Goal: Transaction & Acquisition: Purchase product/service

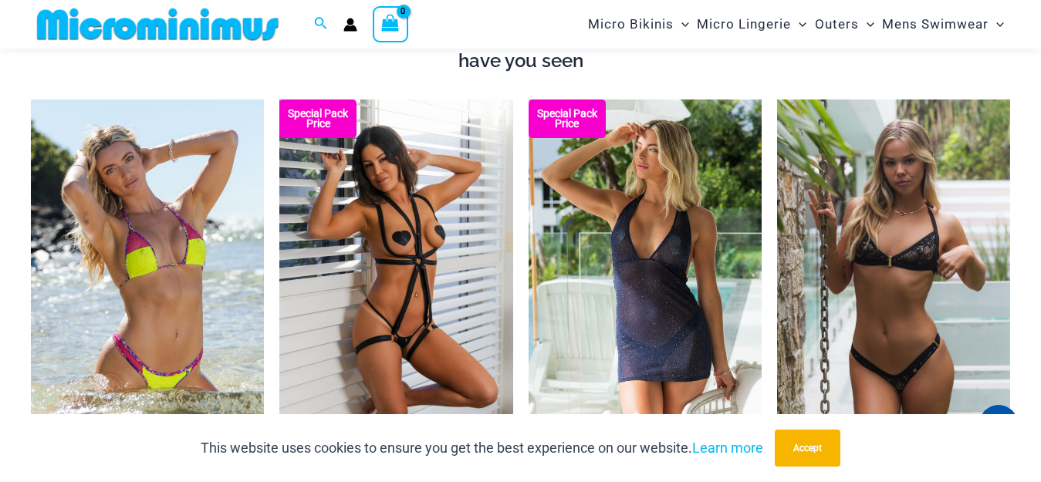
scroll to position [989, 0]
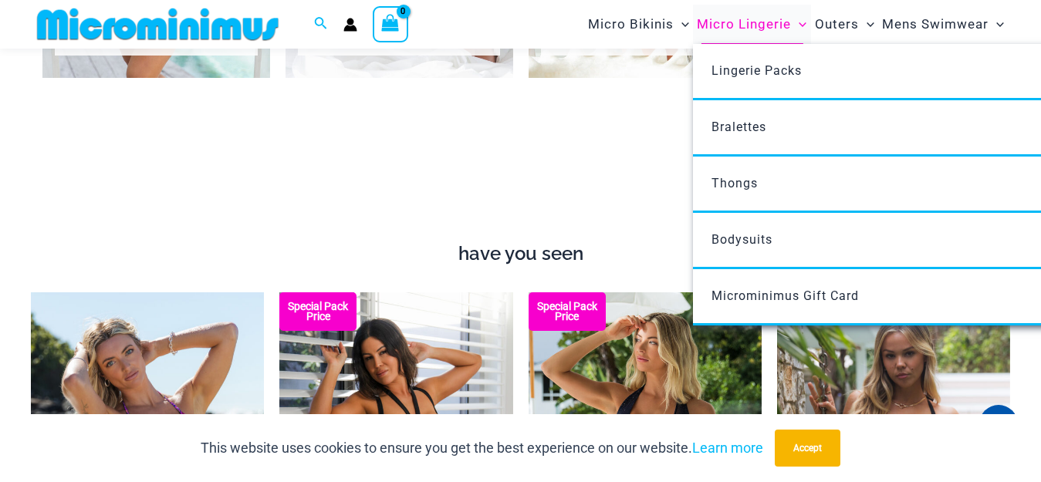
click at [761, 26] on span "Micro Lingerie" at bounding box center [744, 24] width 94 height 39
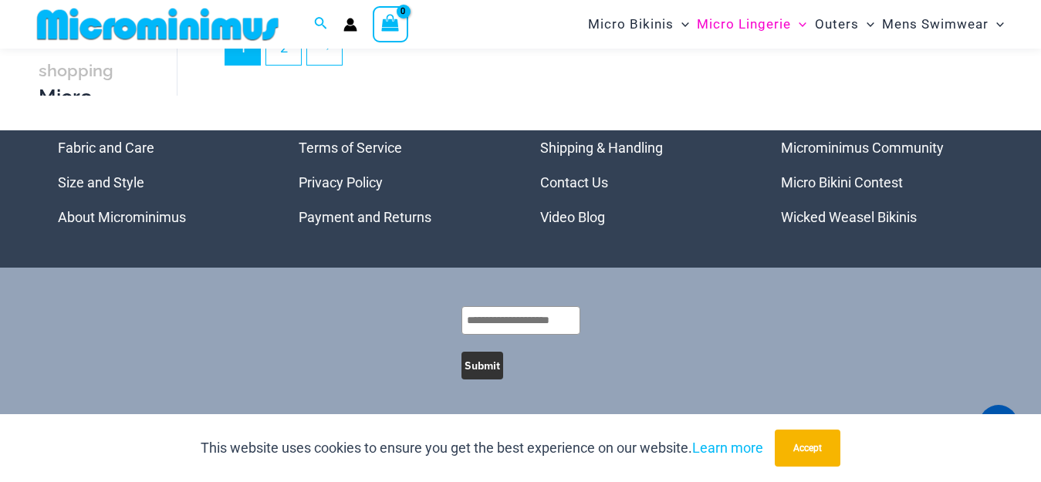
scroll to position [3380, 0]
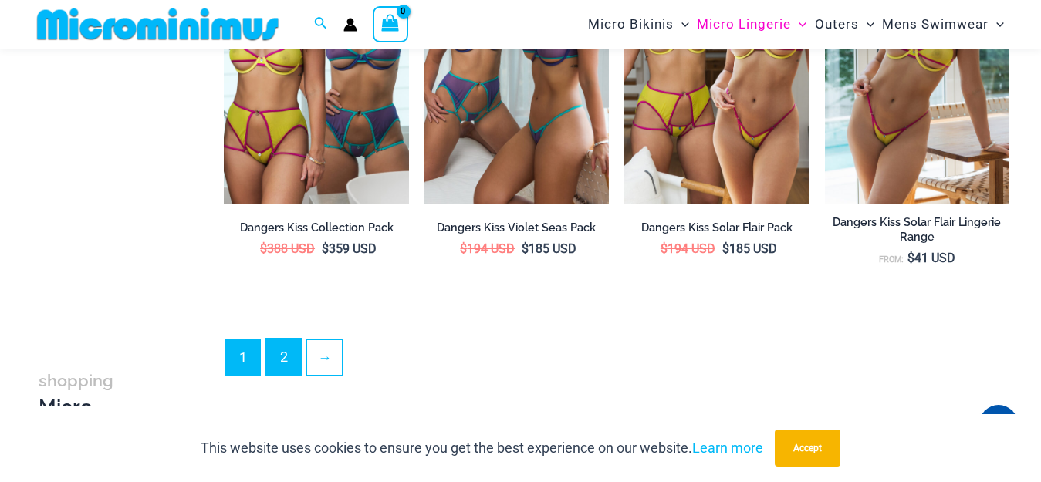
click at [273, 348] on link "2" at bounding box center [283, 357] width 35 height 36
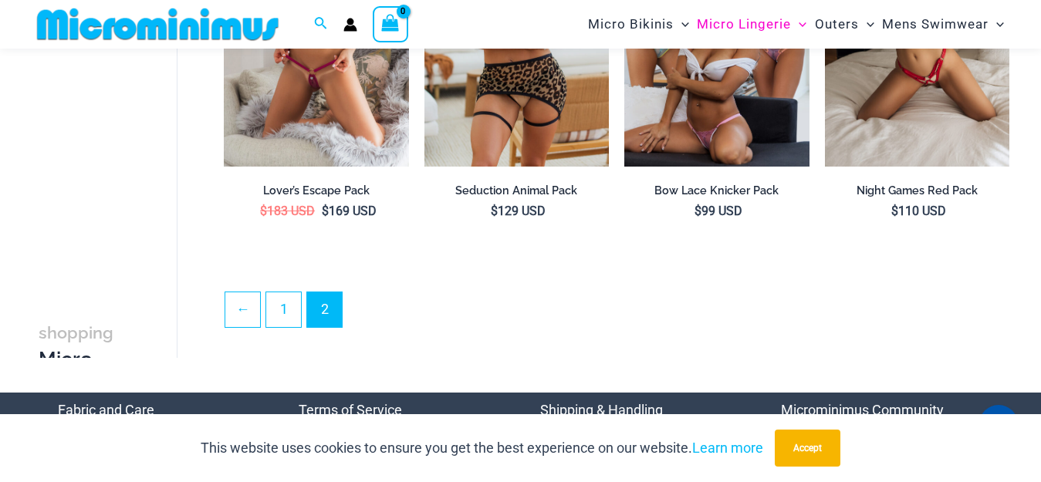
scroll to position [3318, 0]
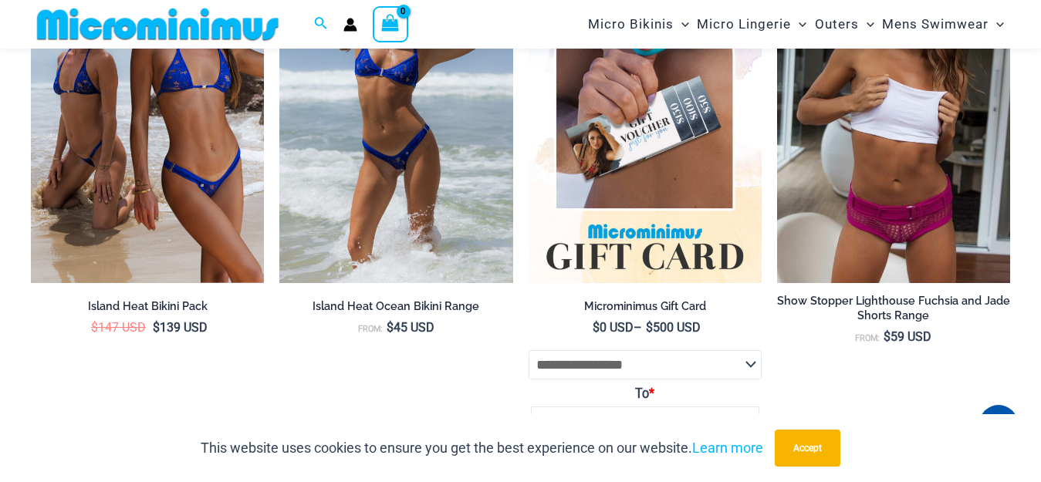
scroll to position [4615, 0]
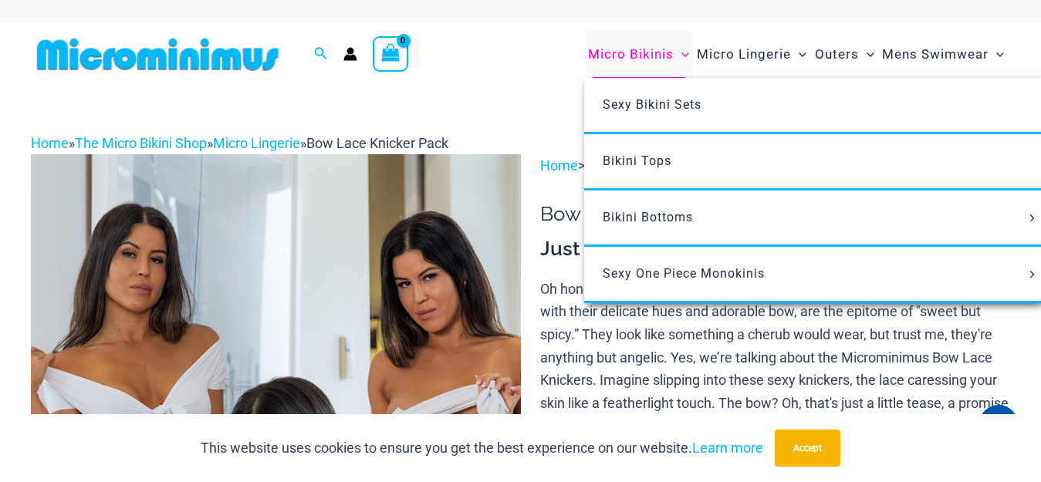
click at [606, 61] on span "Micro Bikinis" at bounding box center [631, 54] width 86 height 39
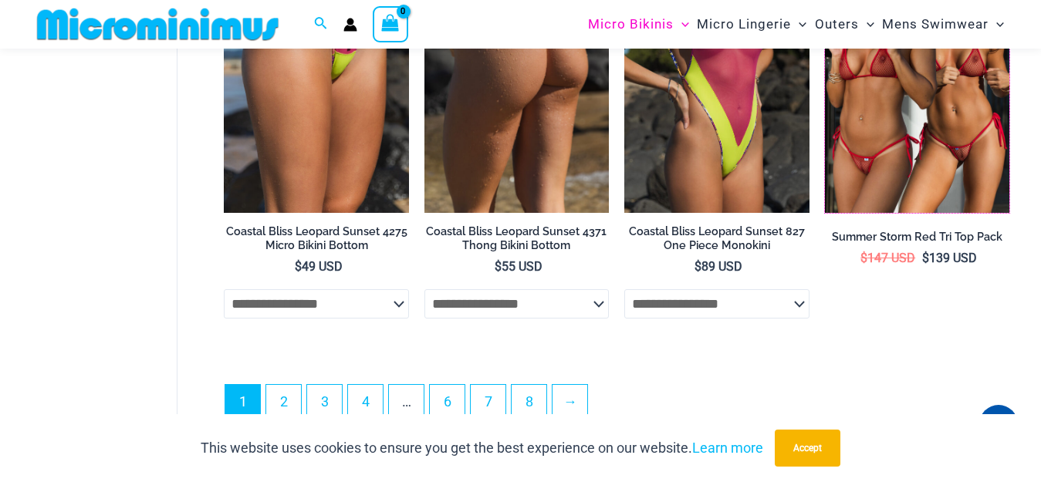
scroll to position [3849, 0]
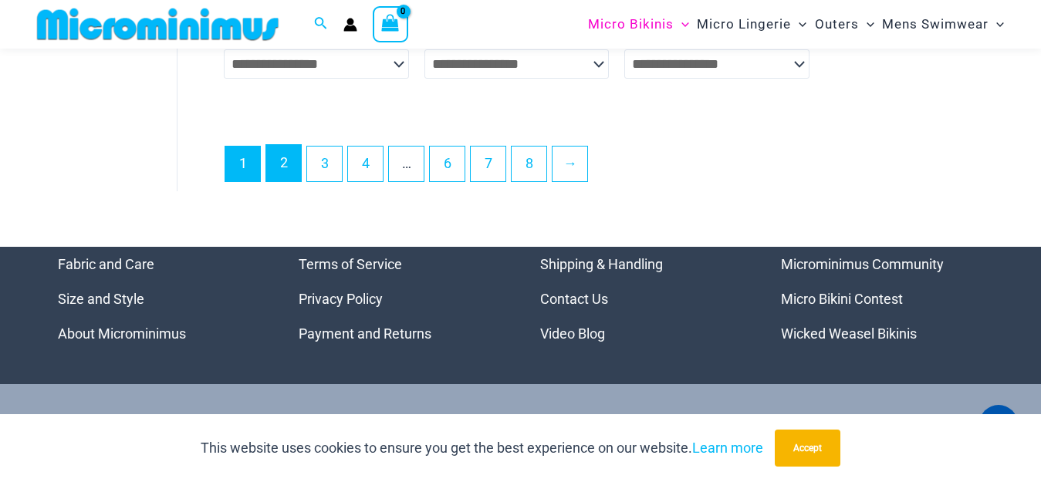
drag, startPoint x: 282, startPoint y: 180, endPoint x: 297, endPoint y: 176, distance: 15.2
click at [282, 180] on link "2" at bounding box center [283, 163] width 35 height 36
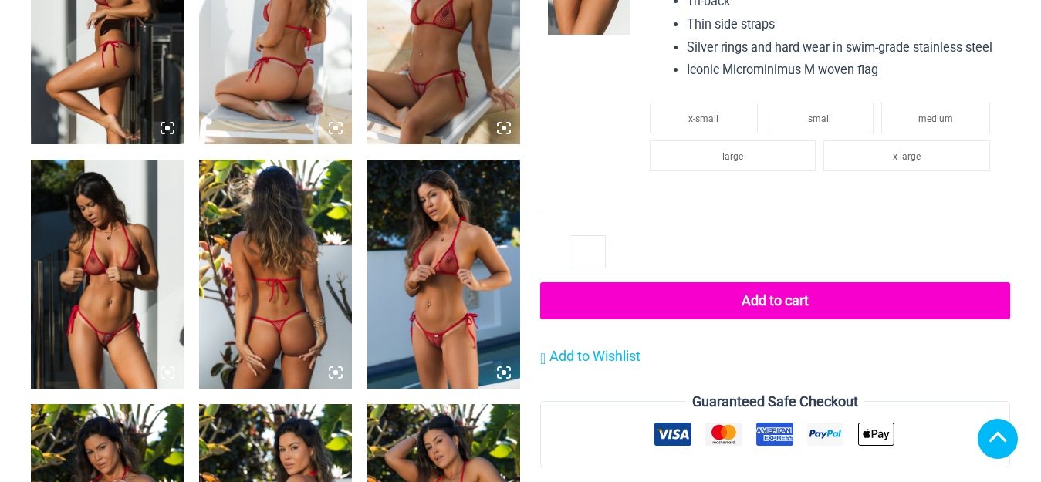
scroll to position [1389, 0]
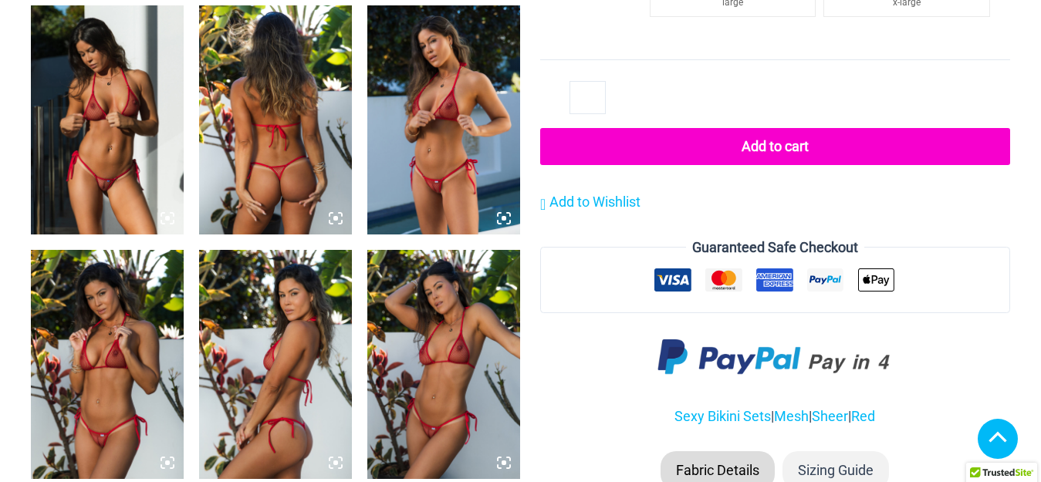
drag, startPoint x: 116, startPoint y: 76, endPoint x: 274, endPoint y: 26, distance: 165.7
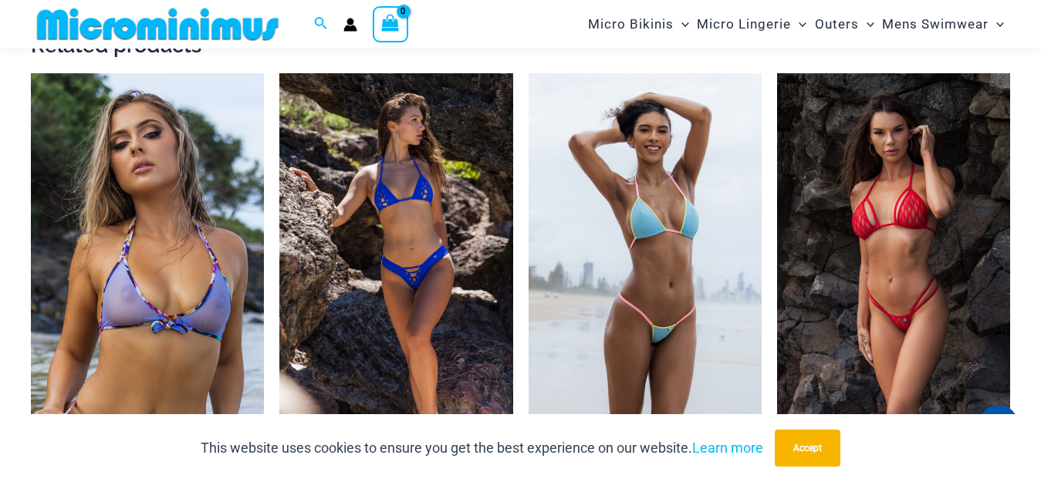
scroll to position [2455, 0]
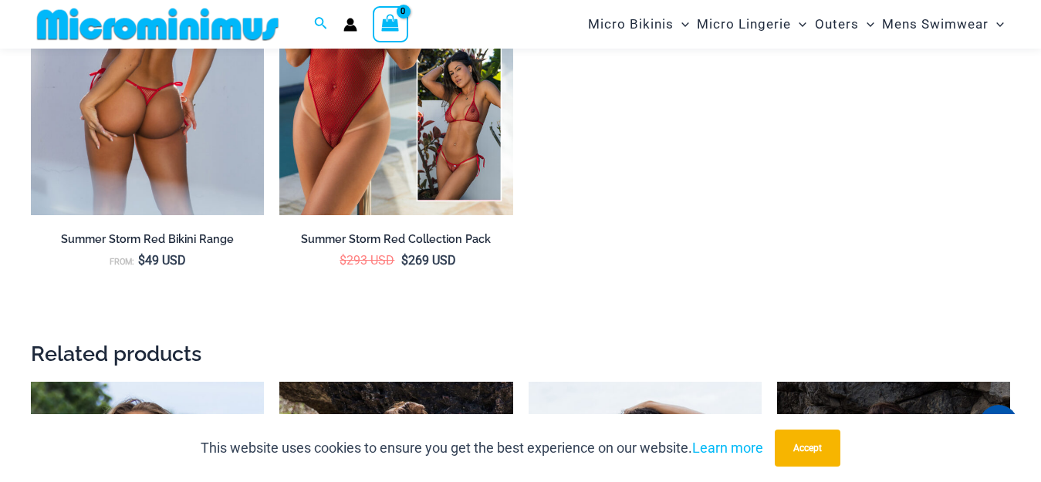
click at [210, 161] on img at bounding box center [147, 41] width 233 height 350
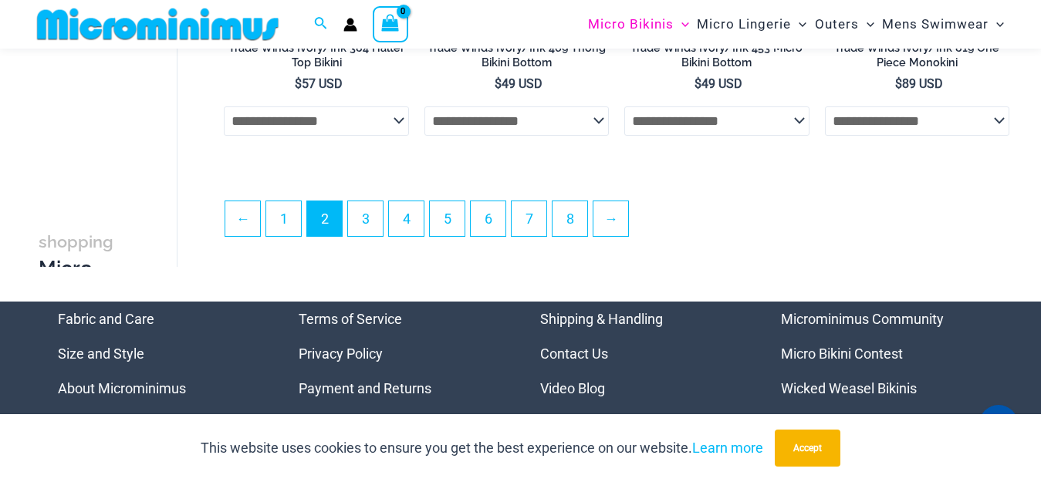
scroll to position [3459, 0]
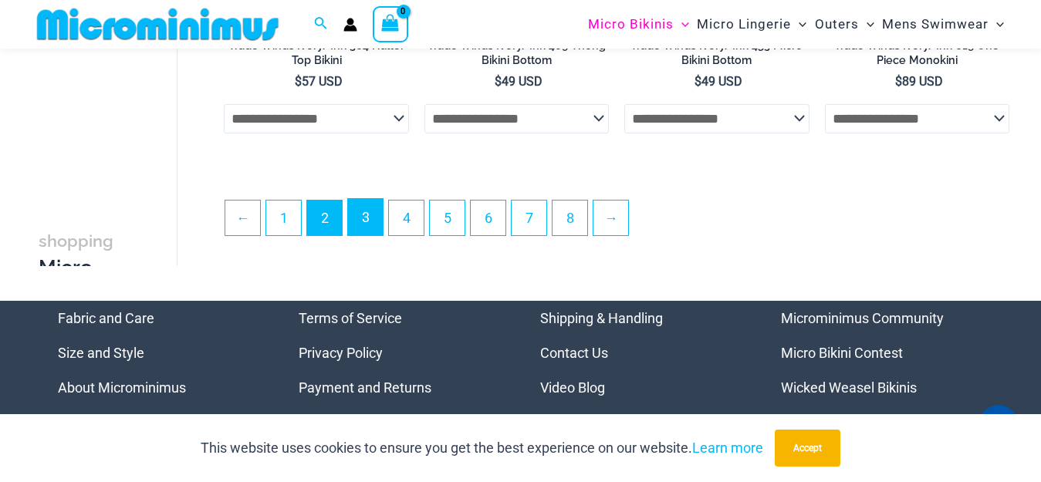
click at [379, 221] on link "3" at bounding box center [365, 217] width 35 height 36
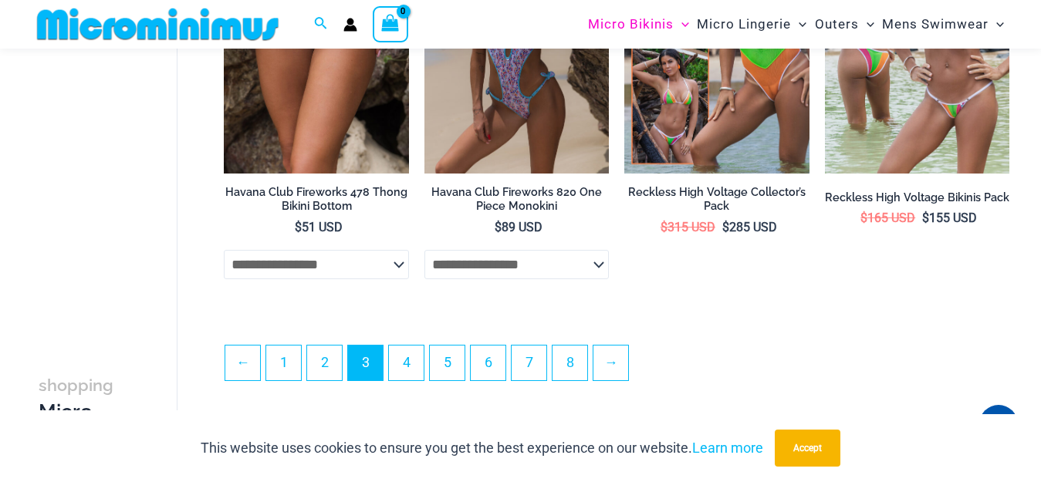
scroll to position [3458, 0]
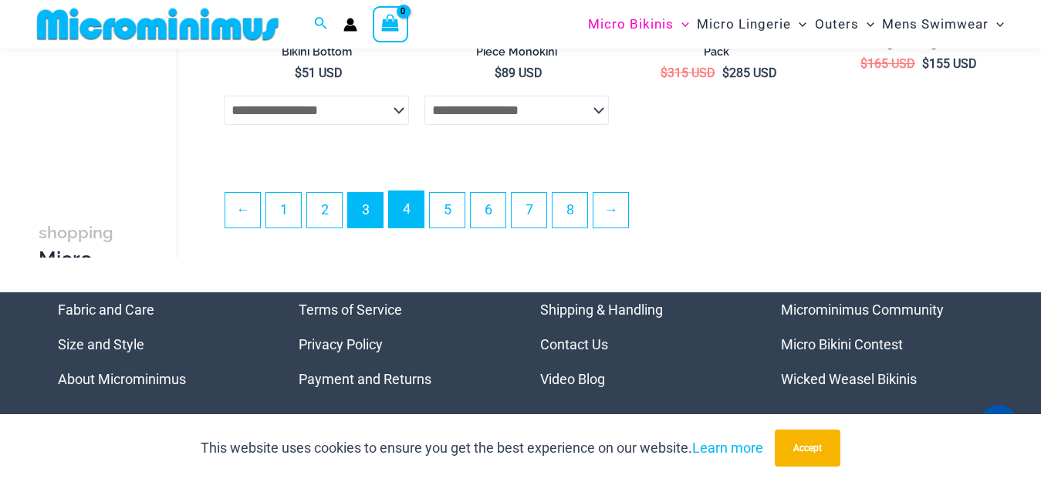
click at [410, 214] on link "4" at bounding box center [406, 209] width 35 height 36
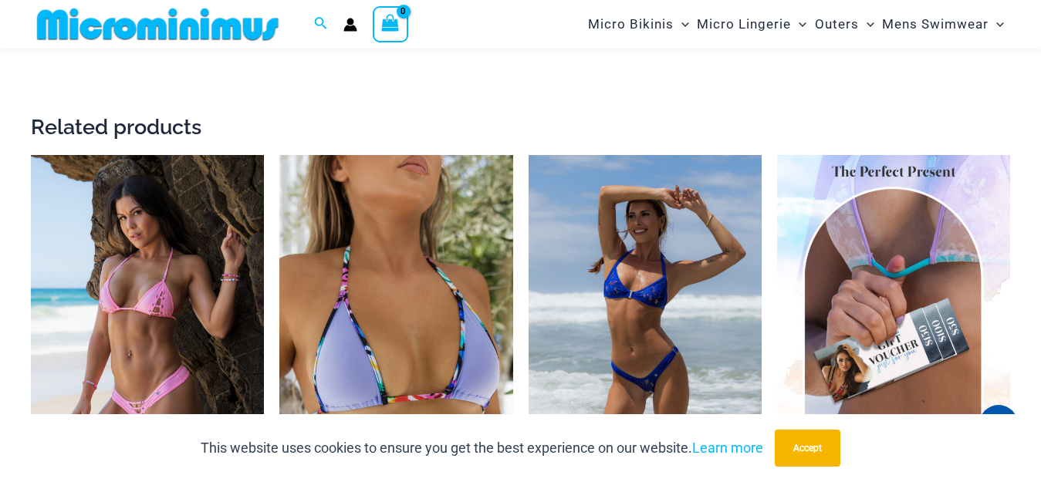
scroll to position [2932, 0]
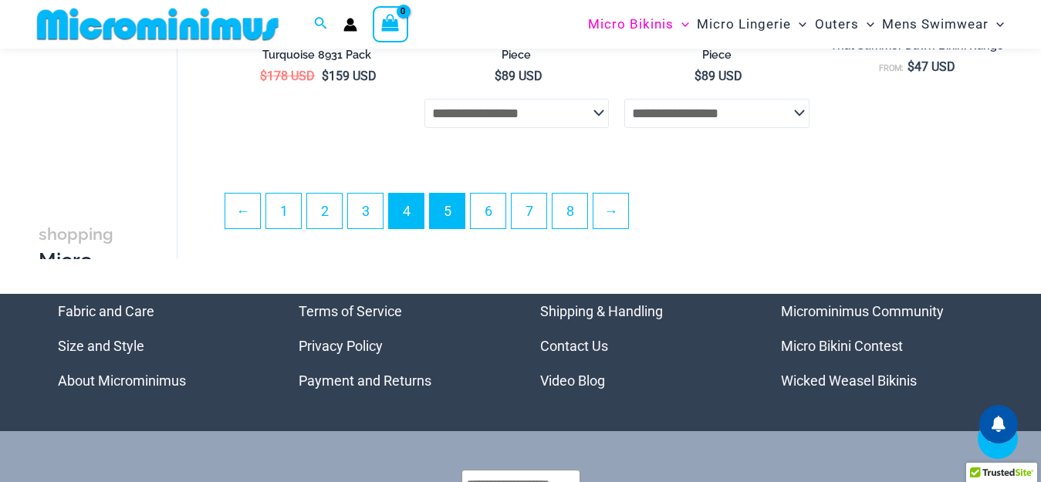
scroll to position [3467, 0]
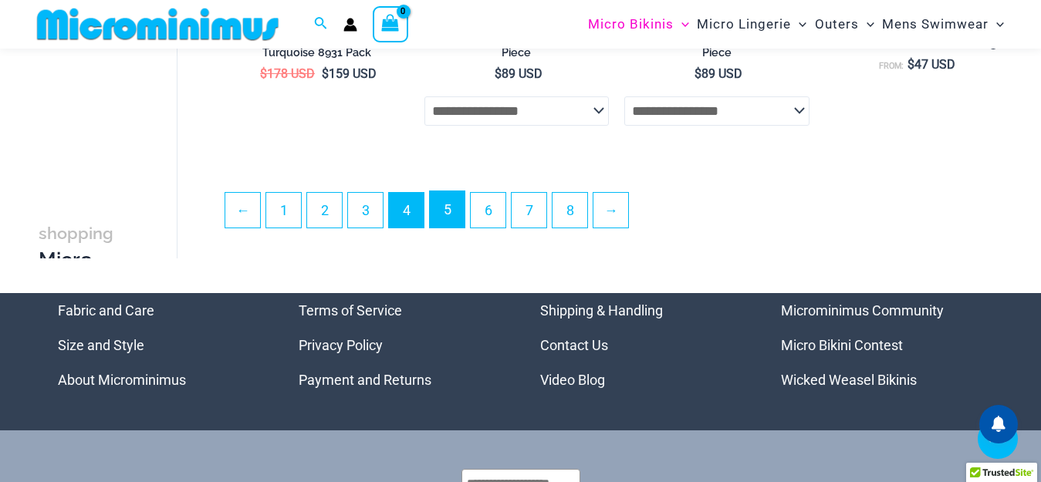
click at [456, 219] on link "5" at bounding box center [447, 209] width 35 height 36
